Goal: Information Seeking & Learning: Learn about a topic

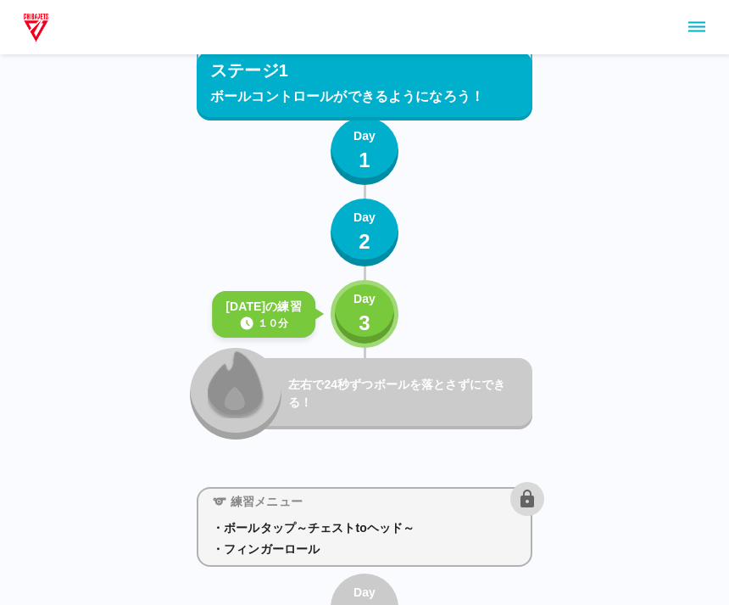
scroll to position [114, 0]
click at [367, 309] on p "3" at bounding box center [365, 324] width 12 height 31
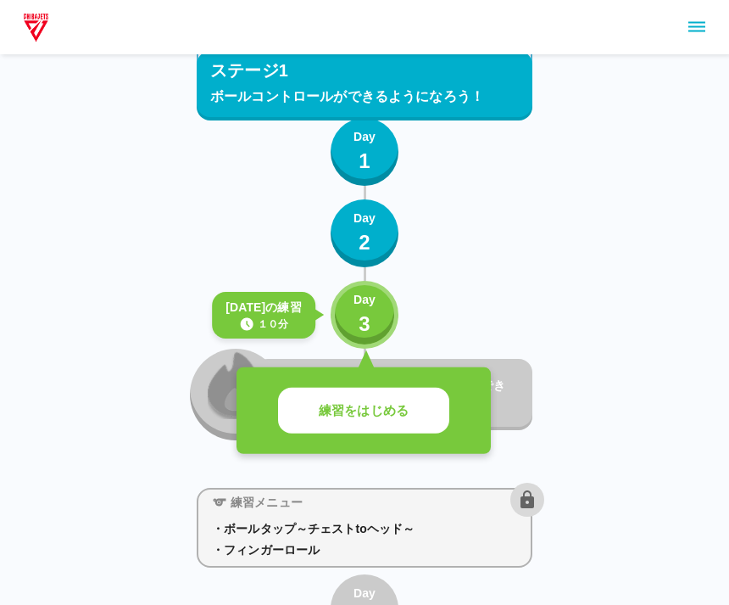
click at [418, 412] on button "練習をはじめる" at bounding box center [363, 410] width 171 height 47
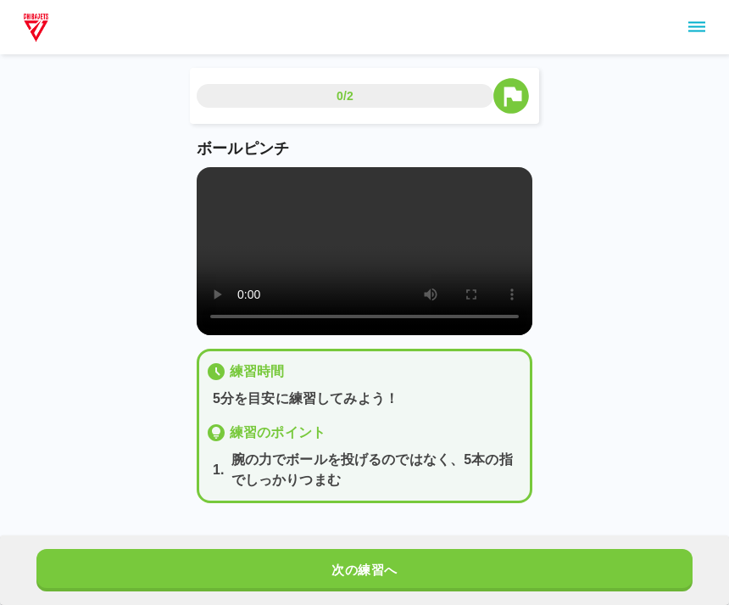
click at [547, 52] on div at bounding box center [364, 27] width 729 height 54
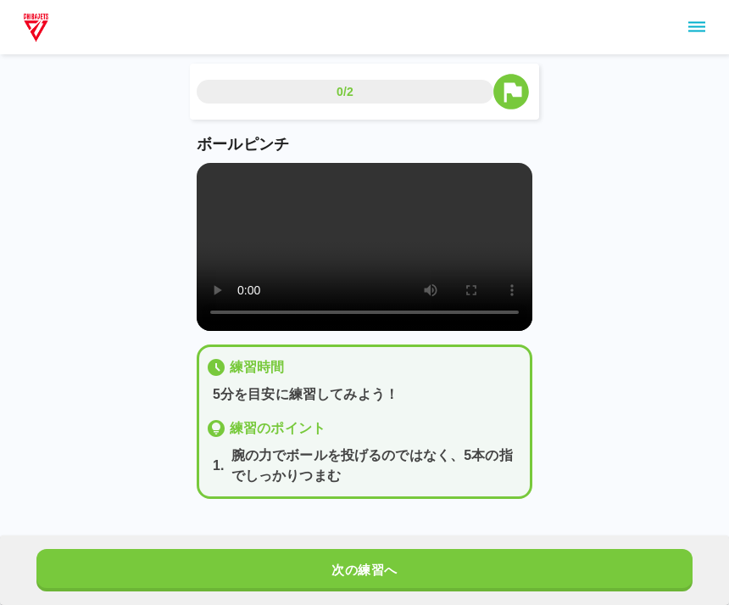
scroll to position [1, 0]
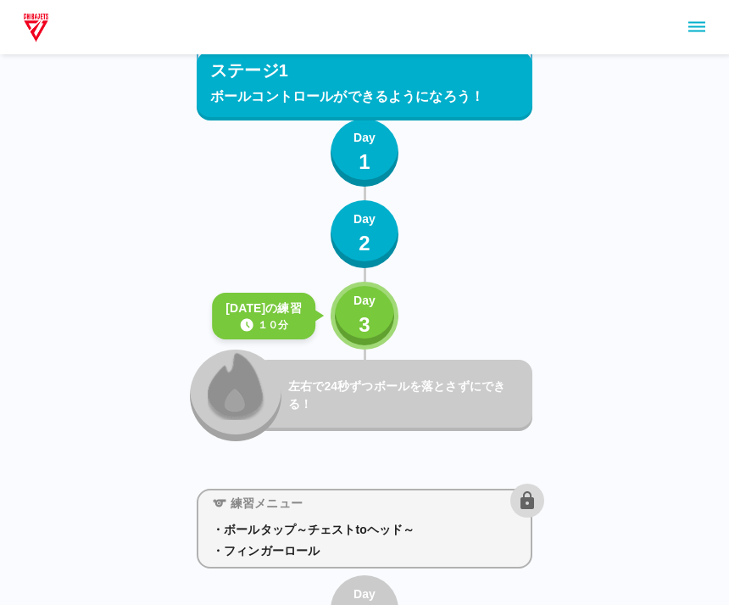
scroll to position [125, 0]
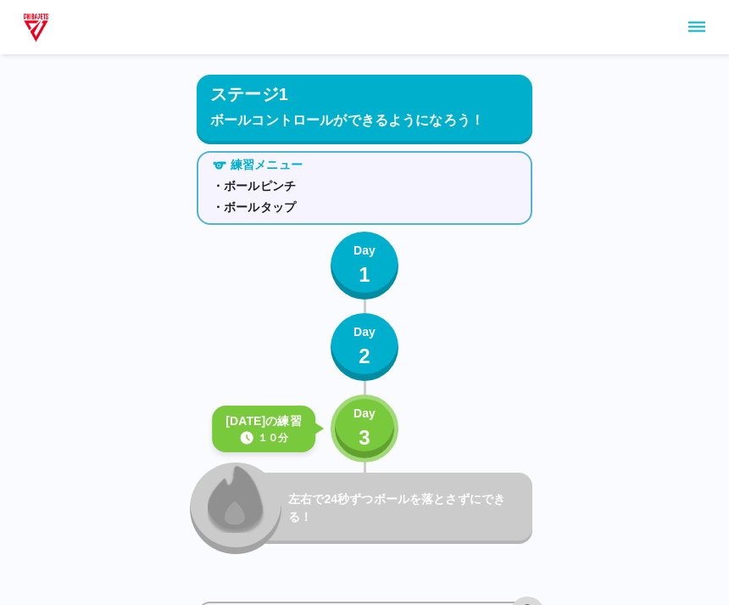
scroll to position [25, 0]
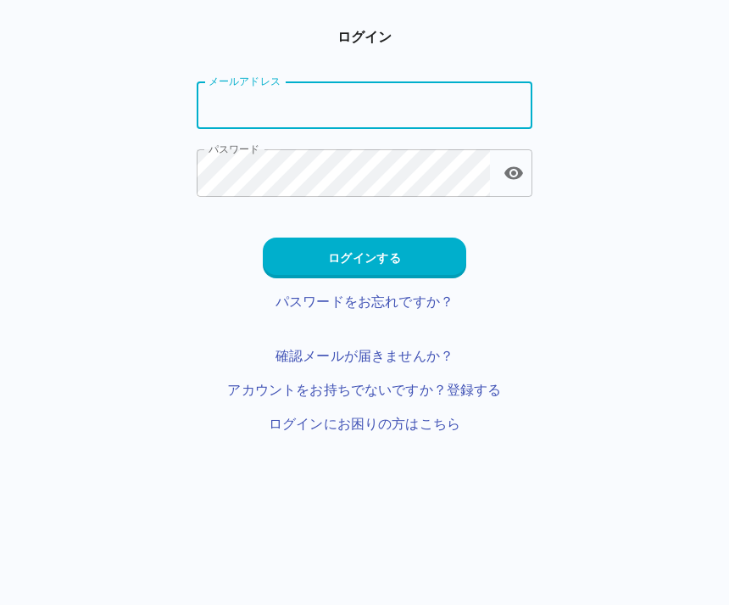
click at [382, 473] on html "ログイン メールアドレス メールアドレス パスワード パスワード ログインする パスワードをお忘れですか？ 確認メールが届きませんか？ アカウントをお持ちでな…" at bounding box center [364, 237] width 729 height 475
